Goal: Find specific page/section: Find specific page/section

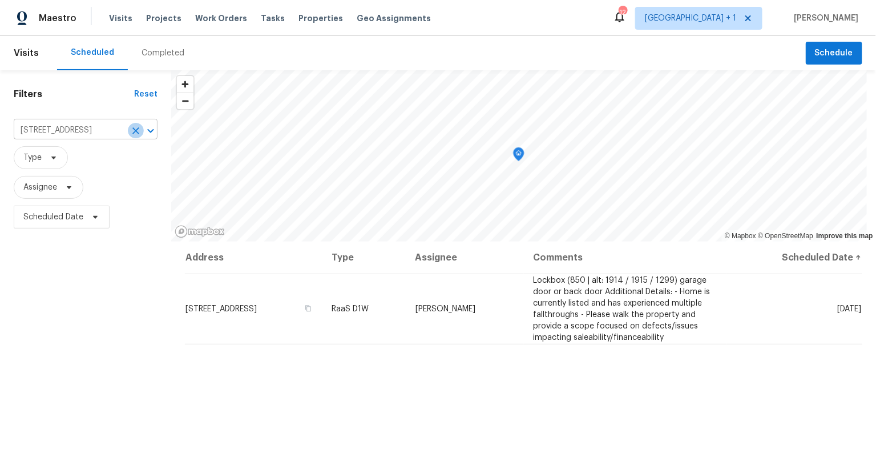
click at [132, 130] on icon "Clear" at bounding box center [135, 130] width 11 height 11
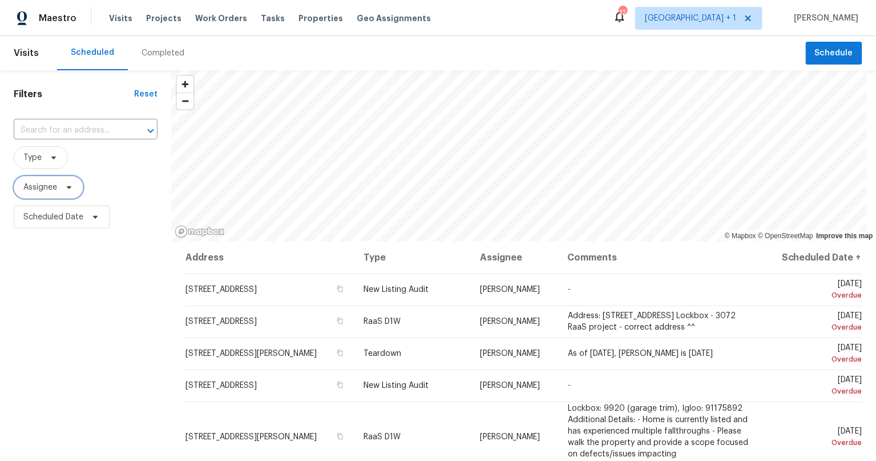
click at [64, 187] on span at bounding box center [67, 187] width 13 height 9
type input "b"
type input "[PERSON_NAME]"
click at [709, 13] on span "[GEOGRAPHIC_DATA] + 1" at bounding box center [690, 18] width 91 height 11
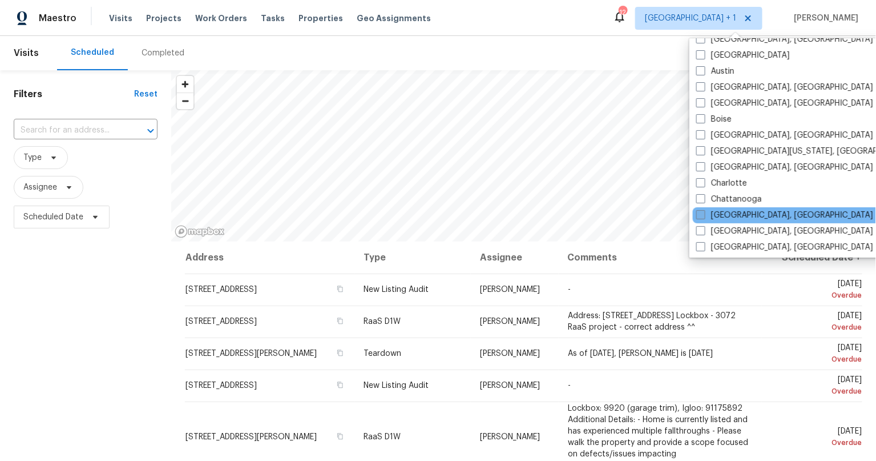
scroll to position [74, 0]
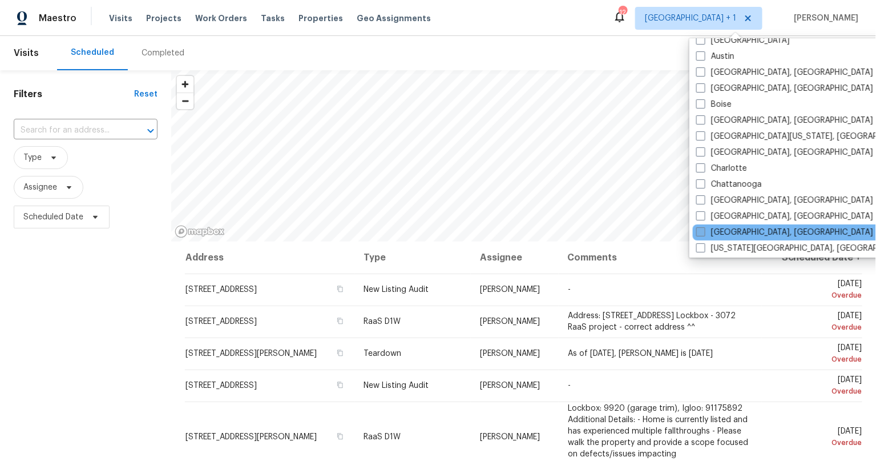
click at [699, 231] on span at bounding box center [700, 231] width 9 height 9
click at [699, 231] on input "[GEOGRAPHIC_DATA], [GEOGRAPHIC_DATA]" at bounding box center [699, 230] width 7 height 7
checkbox input "true"
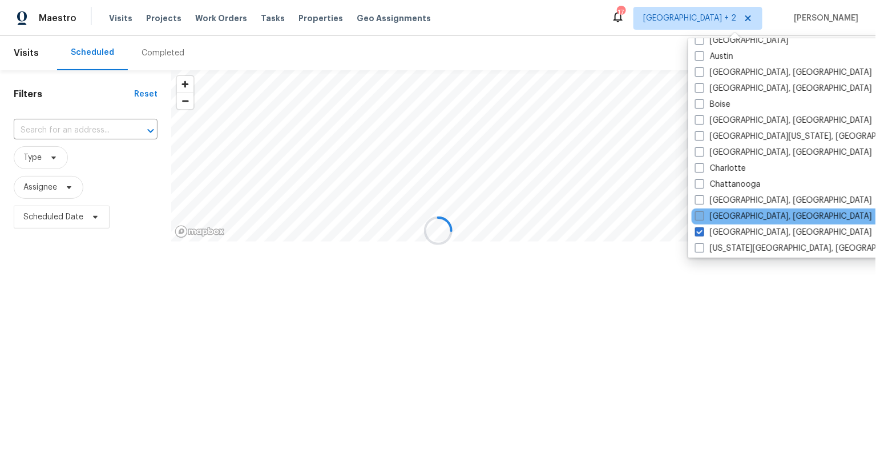
click at [697, 220] on span at bounding box center [699, 215] width 9 height 9
click at [697, 218] on input "[GEOGRAPHIC_DATA], [GEOGRAPHIC_DATA]" at bounding box center [698, 214] width 7 height 7
checkbox input "true"
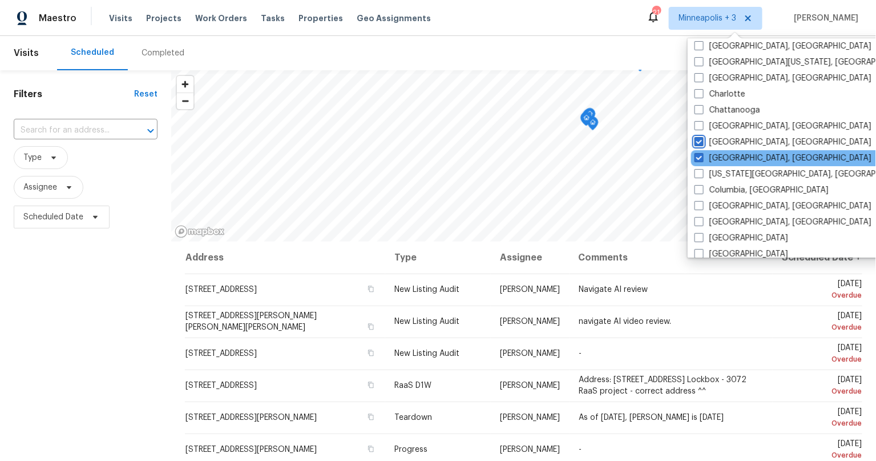
scroll to position [168, 0]
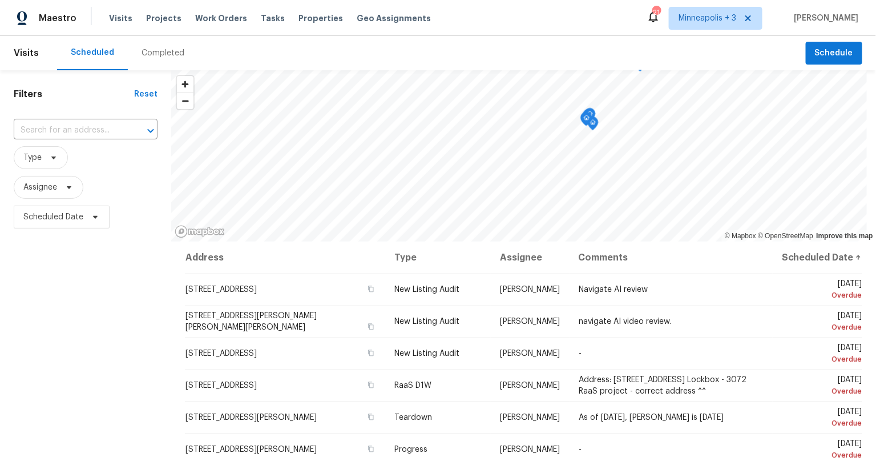
click at [130, 374] on div "Filters Reset ​ Type Assignee Scheduled Date" at bounding box center [85, 340] width 171 height 540
drag, startPoint x: 58, startPoint y: 181, endPoint x: 75, endPoint y: 190, distance: 19.4
click at [58, 181] on span "Assignee" at bounding box center [49, 187] width 70 height 23
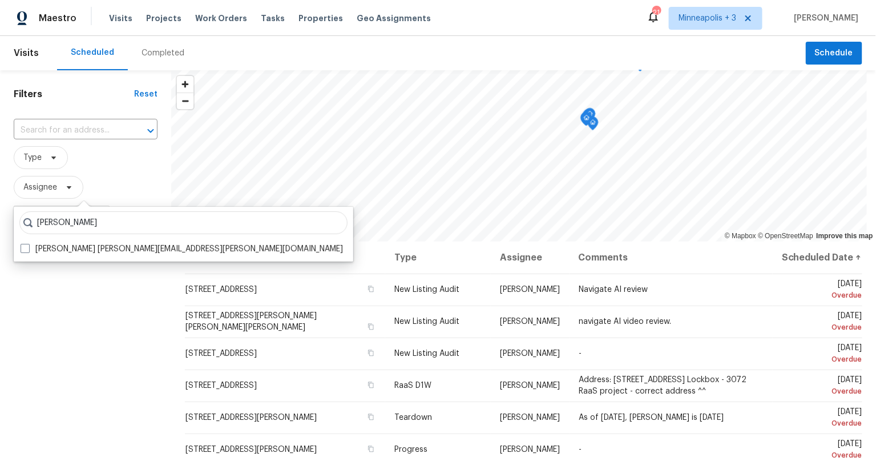
type input "[PERSON_NAME]"
click at [49, 163] on span "Type" at bounding box center [41, 157] width 54 height 23
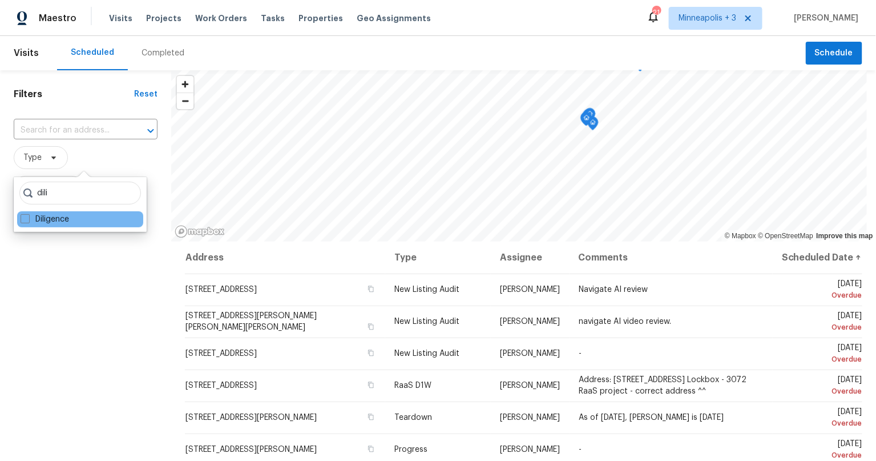
type input "dili"
click at [29, 211] on div "Diligence" at bounding box center [80, 219] width 126 height 16
click at [25, 221] on span at bounding box center [25, 218] width 9 height 9
click at [25, 221] on input "Diligence" at bounding box center [24, 216] width 7 height 7
checkbox input "true"
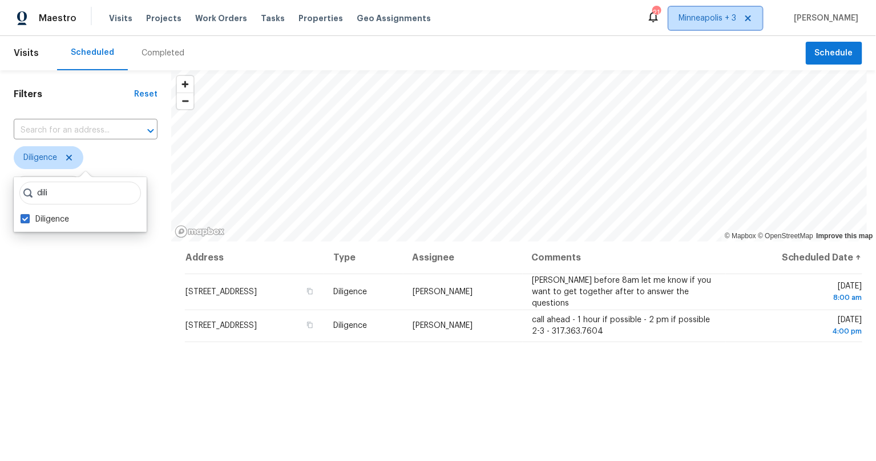
click at [726, 17] on span "Minneapolis + 3" at bounding box center [708, 18] width 58 height 11
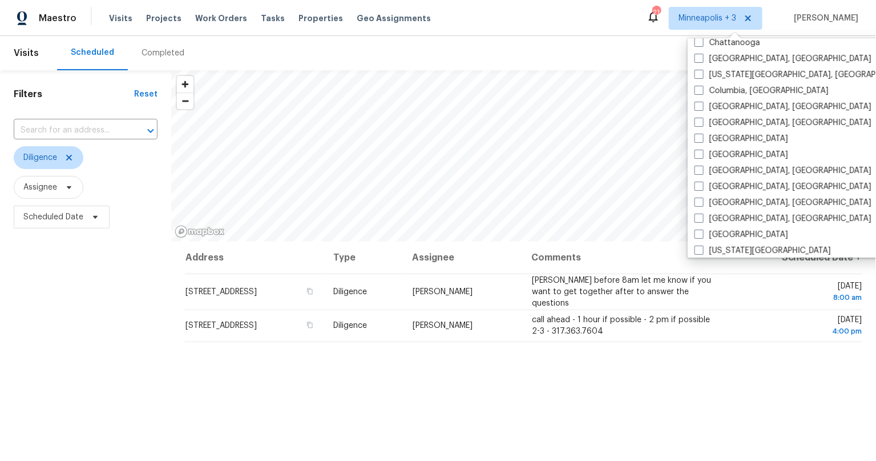
scroll to position [259, 0]
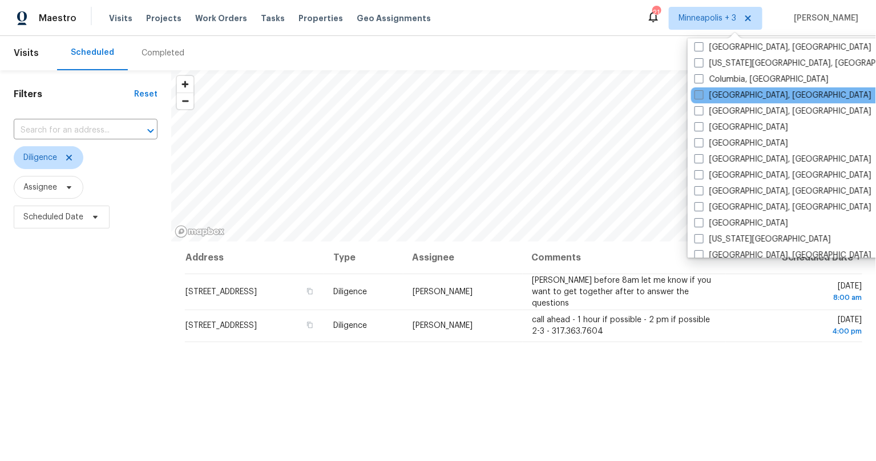
click at [702, 93] on span at bounding box center [699, 94] width 9 height 9
click at [702, 93] on input "[GEOGRAPHIC_DATA], [GEOGRAPHIC_DATA]" at bounding box center [698, 93] width 7 height 7
checkbox input "true"
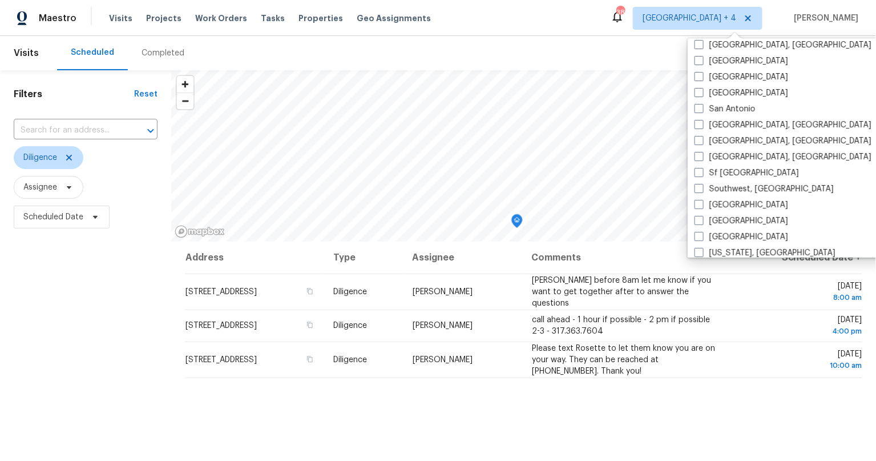
scroll to position [764, 0]
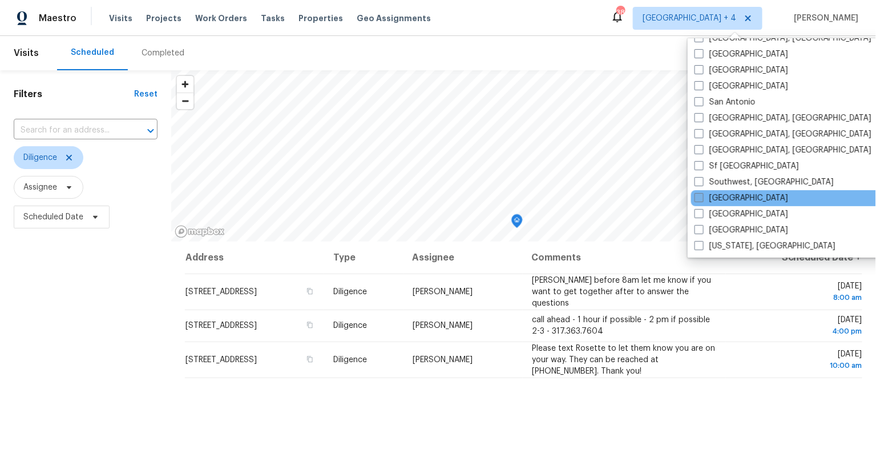
click at [700, 196] on span at bounding box center [699, 197] width 9 height 9
click at [700, 196] on input "[GEOGRAPHIC_DATA]" at bounding box center [698, 195] width 7 height 7
checkbox input "true"
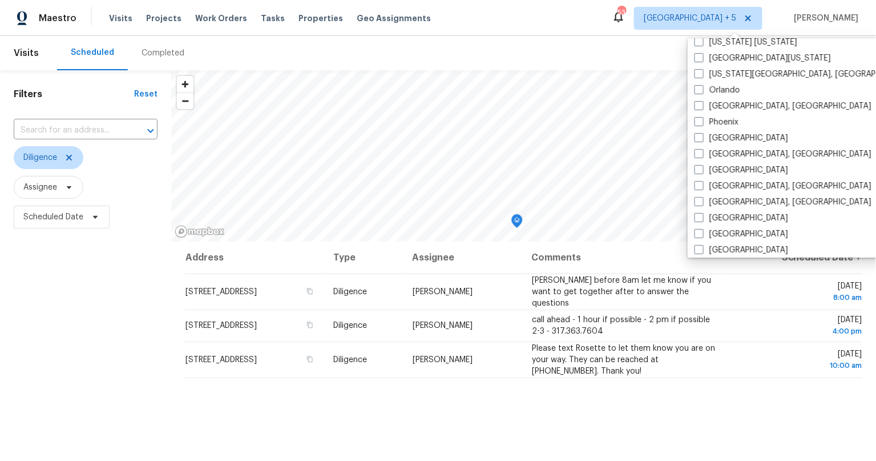
scroll to position [532, 0]
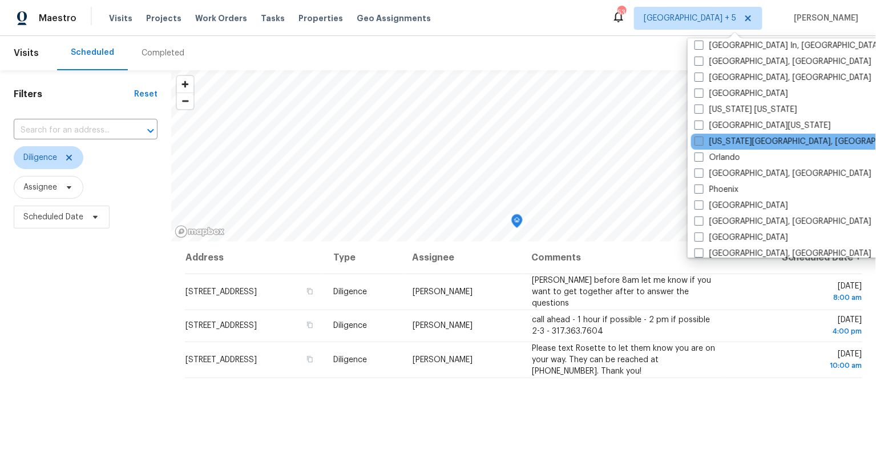
click at [699, 143] on span at bounding box center [699, 140] width 9 height 9
click at [699, 143] on input "[US_STATE][GEOGRAPHIC_DATA], [GEOGRAPHIC_DATA]" at bounding box center [698, 139] width 7 height 7
checkbox input "true"
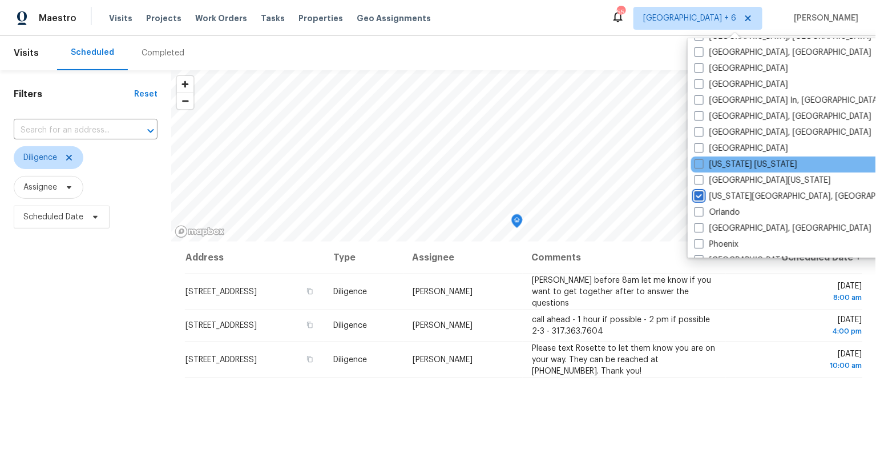
scroll to position [477, 0]
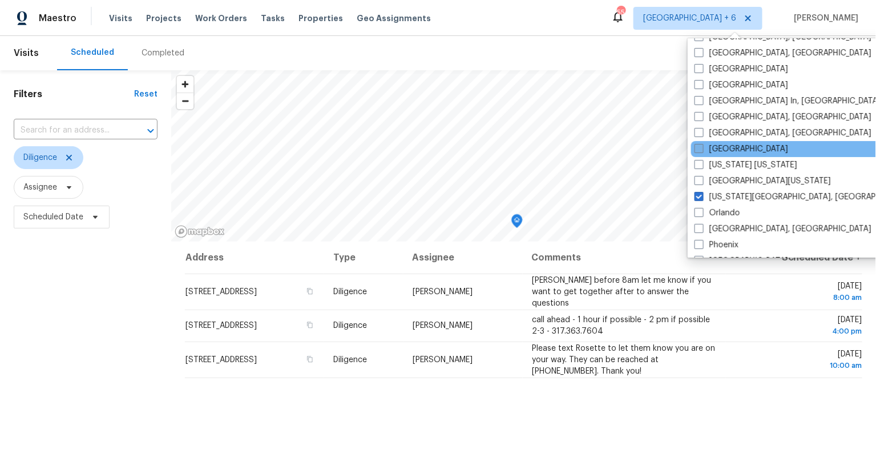
click at [704, 144] on label "[GEOGRAPHIC_DATA]" at bounding box center [742, 148] width 94 height 11
click at [702, 144] on input "[GEOGRAPHIC_DATA]" at bounding box center [698, 146] width 7 height 7
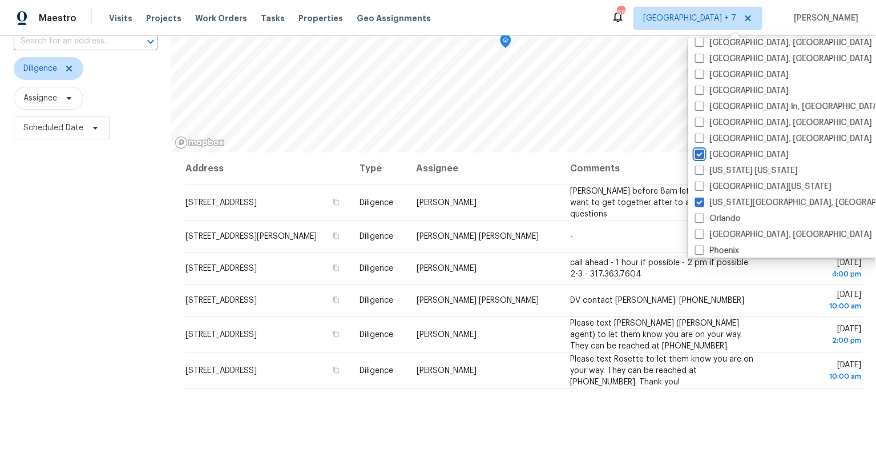
scroll to position [81, 0]
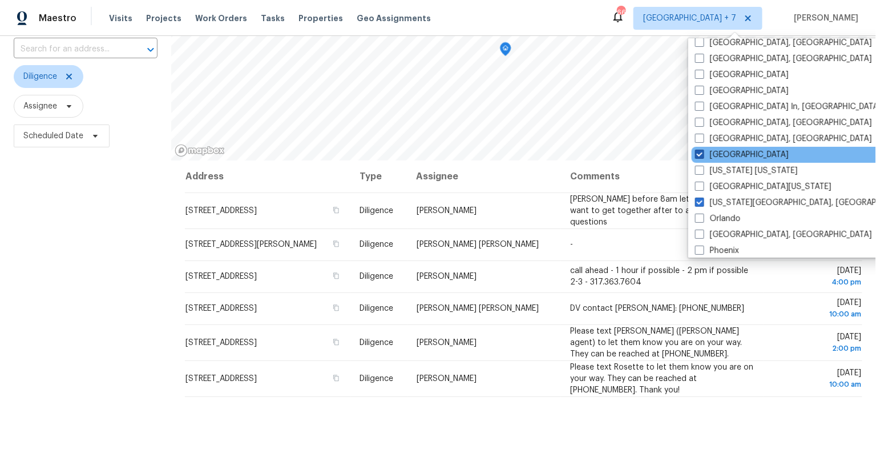
click at [699, 156] on span at bounding box center [699, 154] width 9 height 9
click at [699, 156] on input "[GEOGRAPHIC_DATA]" at bounding box center [698, 152] width 7 height 7
checkbox input "false"
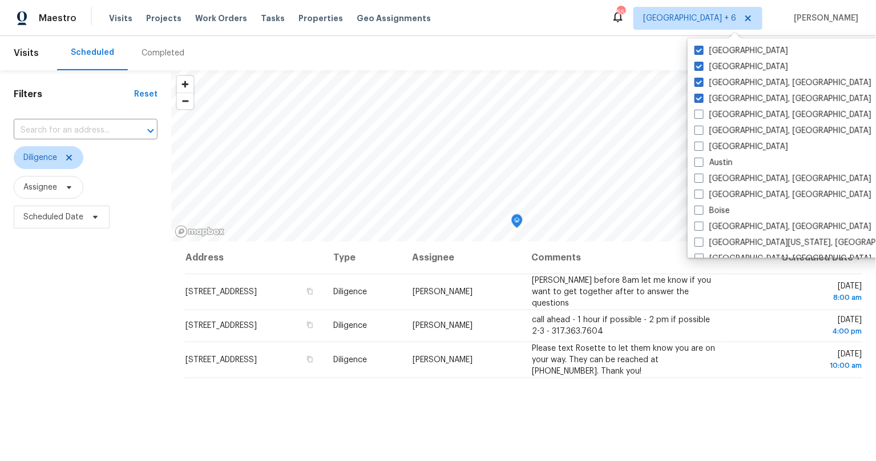
click at [135, 333] on div "Filters Reset ​ Diligence Assignee Scheduled Date" at bounding box center [85, 340] width 171 height 540
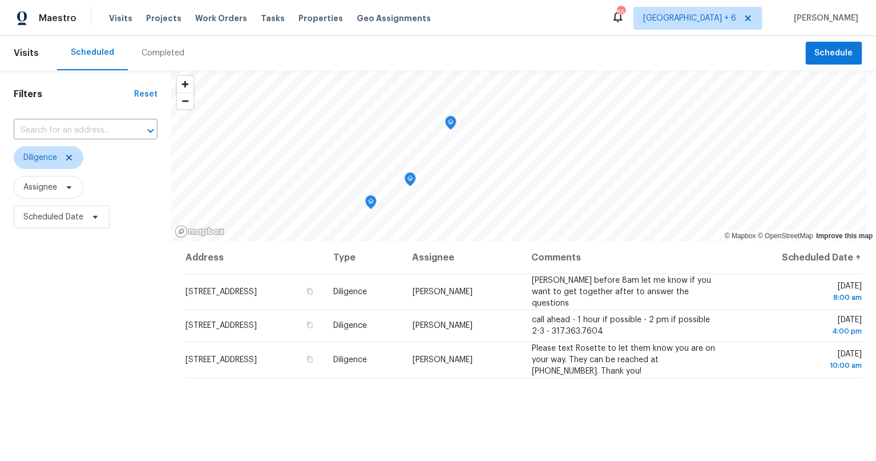
click at [452, 123] on icon "Map marker" at bounding box center [450, 122] width 3 height 3
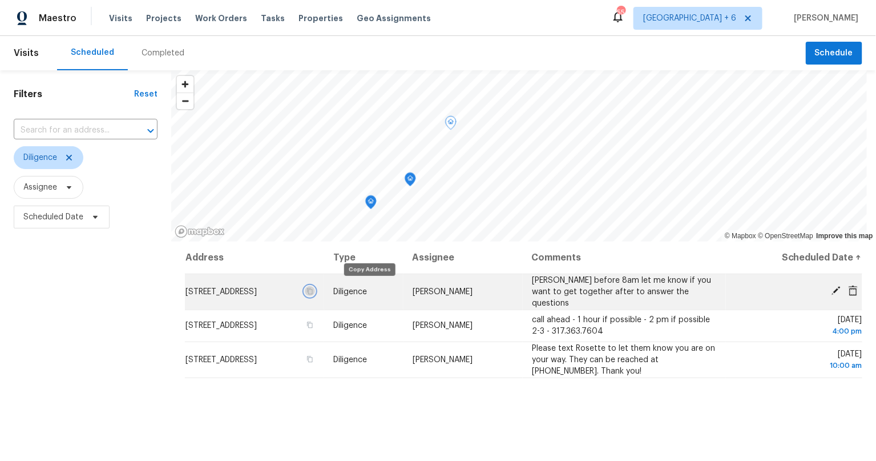
click at [313, 289] on icon "button" at bounding box center [309, 291] width 7 height 7
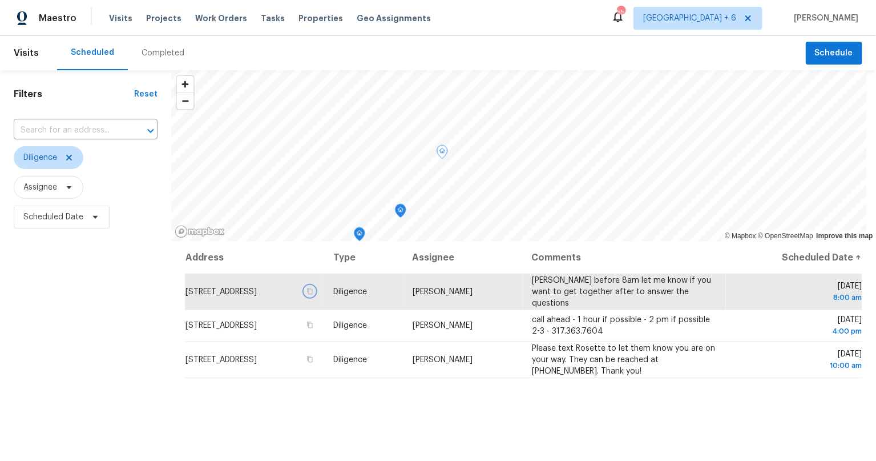
click at [400, 212] on icon "Map marker" at bounding box center [401, 210] width 10 height 13
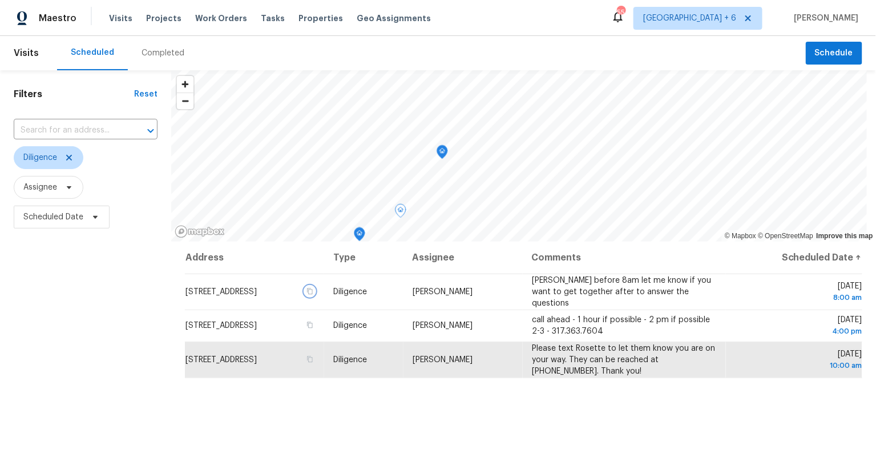
click at [360, 234] on icon "Map marker" at bounding box center [359, 234] width 10 height 13
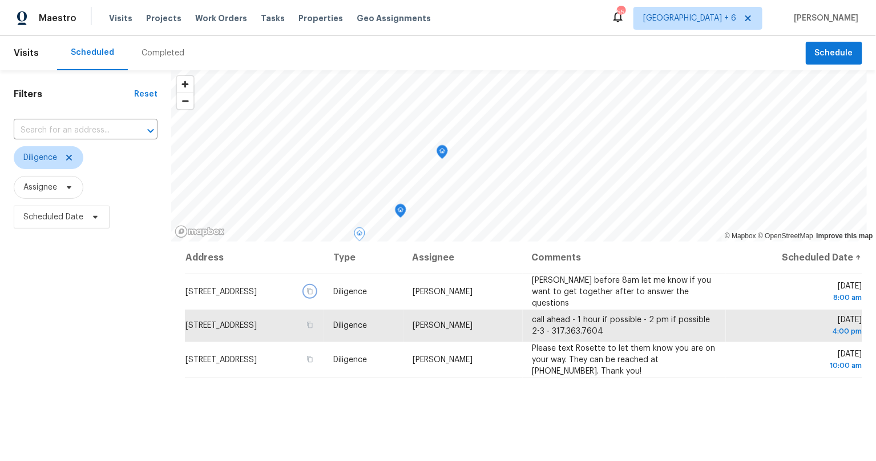
click at [402, 212] on icon "Map marker" at bounding box center [400, 210] width 3 height 3
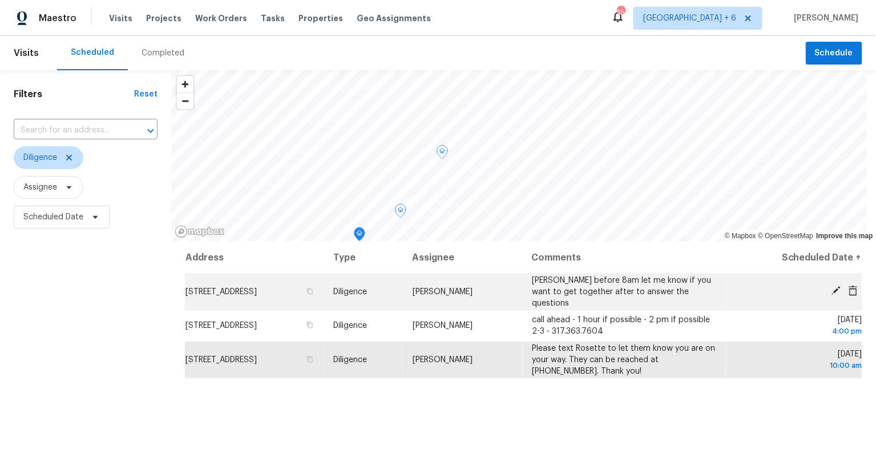
click at [473, 288] on span "[PERSON_NAME]" at bounding box center [443, 292] width 60 height 8
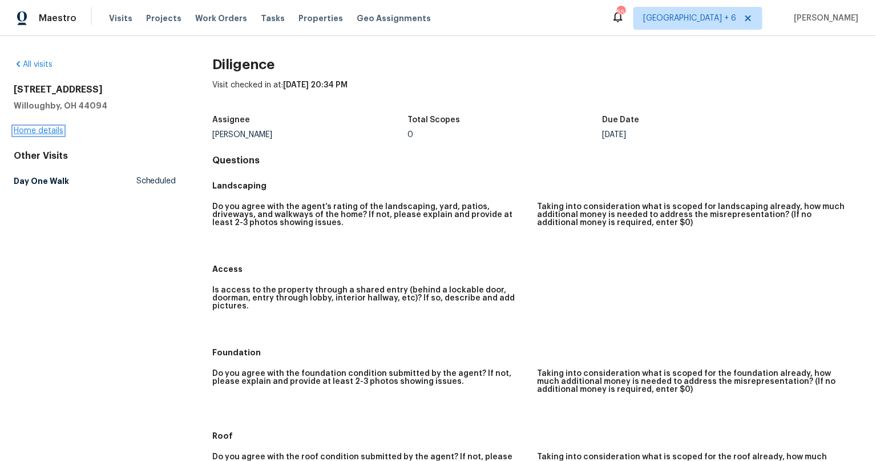
click at [56, 128] on link "Home details" at bounding box center [39, 131] width 50 height 8
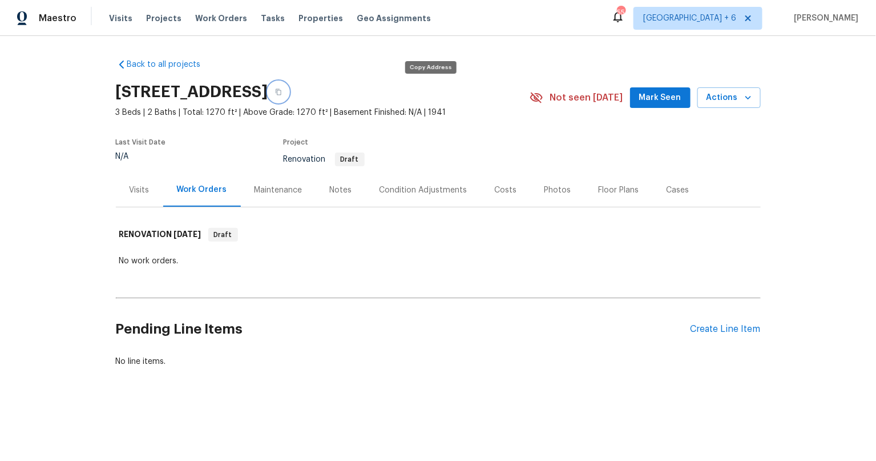
click at [282, 90] on icon "button" at bounding box center [278, 91] width 7 height 7
click at [138, 193] on div "Visits" at bounding box center [140, 189] width 20 height 11
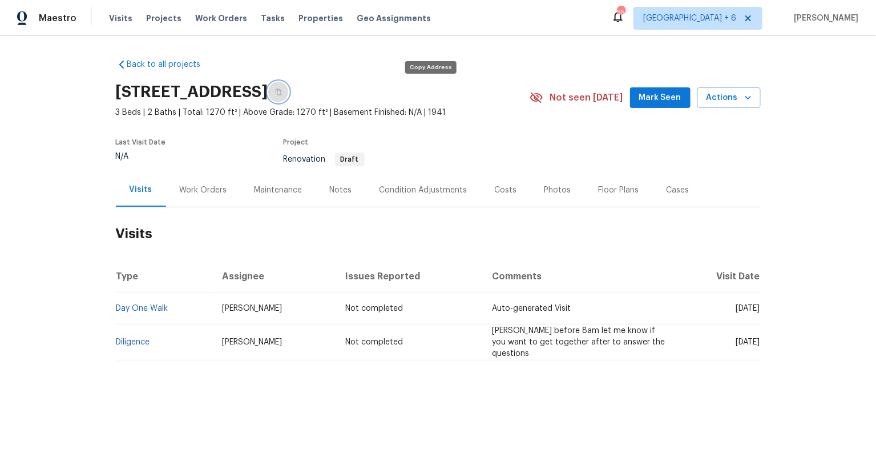
click at [282, 88] on icon "button" at bounding box center [278, 91] width 7 height 7
click at [127, 342] on link "Diligence" at bounding box center [133, 342] width 34 height 8
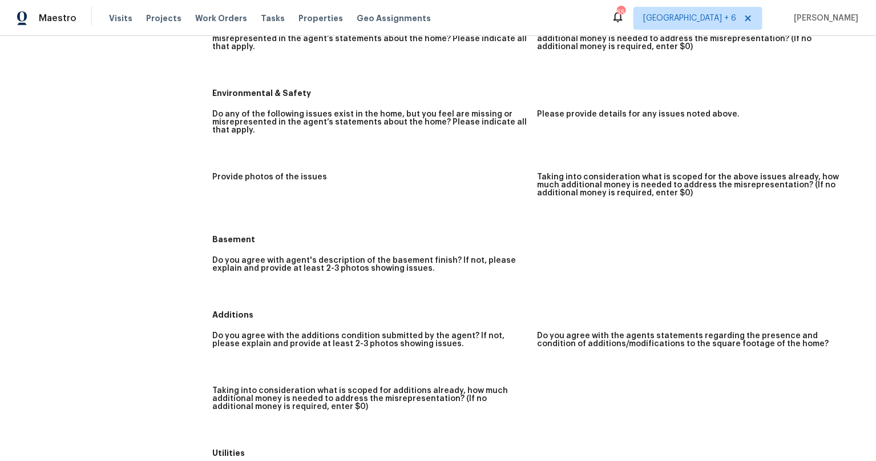
scroll to position [995, 0]
